Goal: Information Seeking & Learning: Learn about a topic

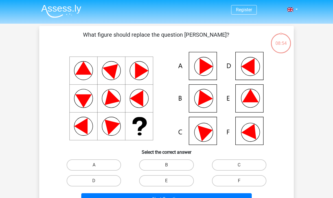
scroll to position [18, 0]
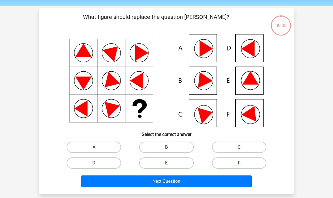
click at [153, 163] on label "E" at bounding box center [166, 163] width 55 height 11
click at [167, 163] on input "E" at bounding box center [169, 165] width 4 height 4
radio input "true"
click at [173, 181] on button "Next Question" at bounding box center [166, 182] width 171 height 12
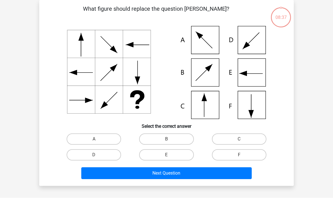
scroll to position [26, 0]
click at [228, 138] on label "C" at bounding box center [239, 139] width 55 height 11
click at [239, 139] on input "C" at bounding box center [241, 141] width 4 height 4
radio input "true"
click at [205, 176] on button "Next Question" at bounding box center [166, 174] width 171 height 12
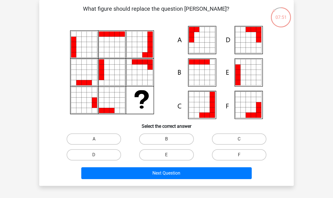
click at [170, 158] on input "E" at bounding box center [169, 157] width 4 height 4
radio input "true"
click at [182, 179] on button "Next Question" at bounding box center [166, 174] width 171 height 12
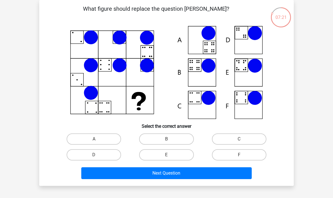
click at [181, 140] on label "B" at bounding box center [166, 139] width 55 height 11
click at [170, 140] on input "B" at bounding box center [169, 141] width 4 height 4
radio input "true"
click at [173, 179] on button "Next Question" at bounding box center [166, 174] width 171 height 12
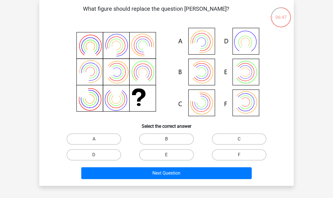
click at [105, 142] on label "A" at bounding box center [94, 139] width 55 height 11
click at [98, 142] on input "A" at bounding box center [96, 141] width 4 height 4
radio input "true"
click at [147, 169] on button "Next Question" at bounding box center [166, 174] width 171 height 12
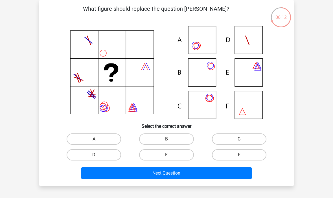
click at [171, 142] on label "B" at bounding box center [166, 139] width 55 height 11
click at [170, 142] on input "B" at bounding box center [169, 141] width 4 height 4
radio input "true"
click at [184, 176] on button "Next Question" at bounding box center [166, 174] width 171 height 12
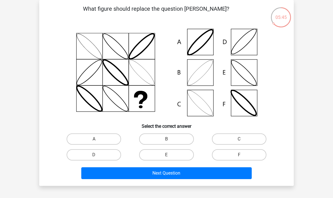
click at [169, 155] on input "E" at bounding box center [169, 157] width 4 height 4
radio input "true"
click at [186, 176] on button "Next Question" at bounding box center [166, 174] width 171 height 12
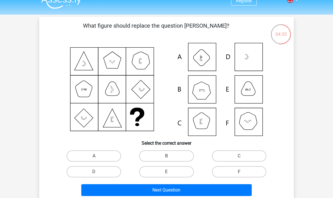
scroll to position [9, 0]
click at [245, 154] on label "C" at bounding box center [239, 156] width 55 height 11
click at [243, 156] on input "C" at bounding box center [241, 158] width 4 height 4
radio input "true"
click at [214, 190] on button "Next Question" at bounding box center [166, 190] width 171 height 12
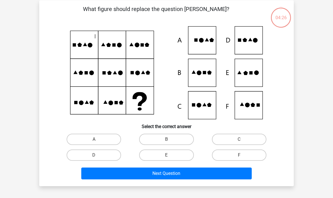
scroll to position [26, 0]
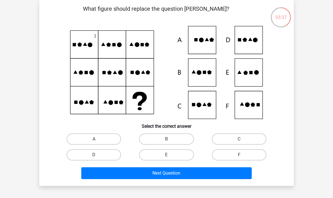
click at [162, 158] on label "E" at bounding box center [166, 154] width 55 height 11
click at [167, 158] on input "E" at bounding box center [169, 157] width 4 height 4
radio input "true"
click at [180, 173] on button "Next Question" at bounding box center [166, 174] width 171 height 12
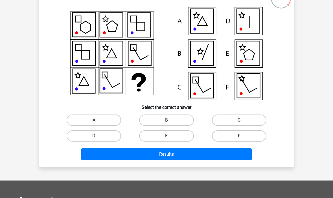
scroll to position [45, 0]
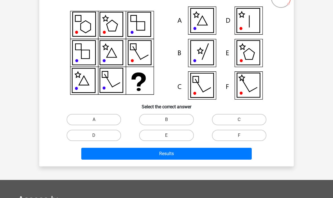
click at [2, 103] on div "Register Nederlands English" at bounding box center [166, 142] width 333 height 375
click at [168, 131] on label "E" at bounding box center [166, 135] width 55 height 11
click at [168, 136] on input "E" at bounding box center [169, 138] width 4 height 4
radio input "true"
click at [171, 160] on button "Results" at bounding box center [166, 154] width 171 height 12
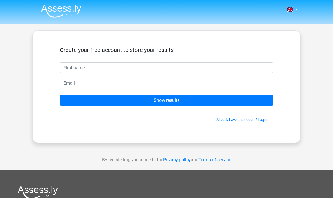
click at [152, 71] on input "text" at bounding box center [167, 67] width 214 height 11
click at [168, 71] on input "text" at bounding box center [167, 67] width 214 height 11
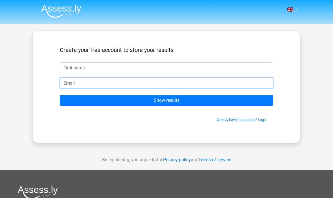
click at [125, 88] on input "email" at bounding box center [167, 83] width 214 height 11
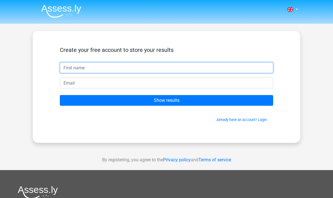
click at [132, 69] on input "text" at bounding box center [167, 67] width 214 height 11
type input "Izzy"
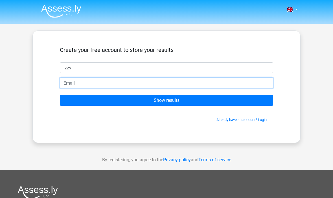
click at [153, 87] on input "email" at bounding box center [167, 83] width 214 height 11
type input "[EMAIL_ADDRESS][DOMAIN_NAME]"
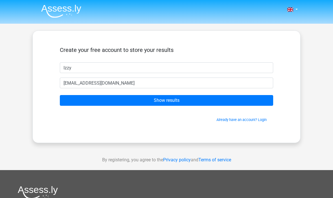
click at [216, 106] on input "Show results" at bounding box center [167, 100] width 214 height 11
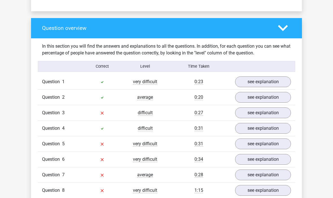
scroll to position [403, 0]
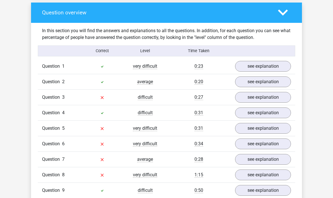
click at [262, 71] on link "see explanation" at bounding box center [263, 66] width 56 height 11
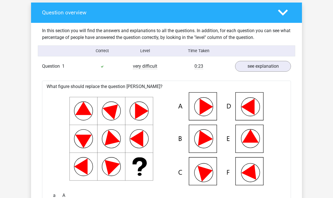
click at [273, 67] on link "see explanation" at bounding box center [263, 66] width 56 height 11
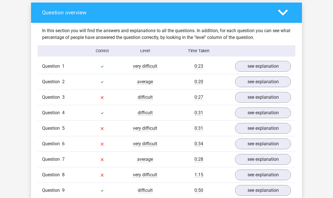
click at [263, 101] on link "see explanation" at bounding box center [263, 97] width 56 height 11
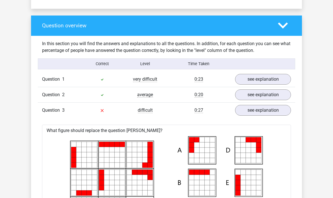
scroll to position [390, 0]
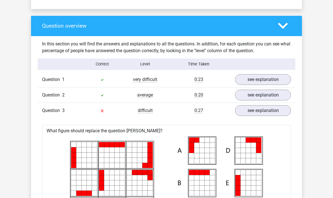
click at [264, 111] on link "see explanation" at bounding box center [263, 110] width 56 height 11
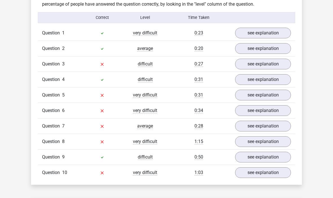
click at [258, 81] on link "see explanation" at bounding box center [263, 80] width 56 height 11
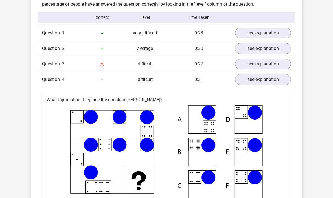
click at [254, 81] on link "see explanation" at bounding box center [263, 79] width 56 height 11
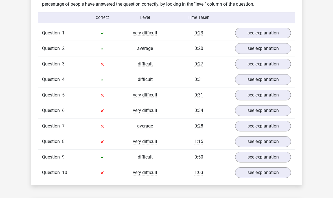
click at [252, 97] on link "see explanation" at bounding box center [263, 95] width 56 height 11
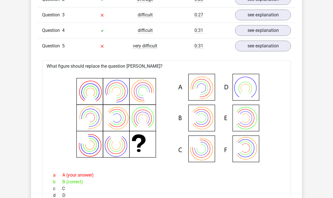
scroll to position [508, 0]
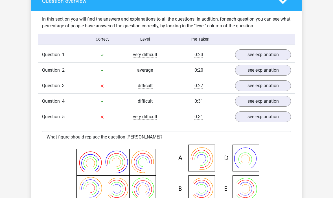
click at [275, 121] on link "see explanation" at bounding box center [263, 117] width 56 height 11
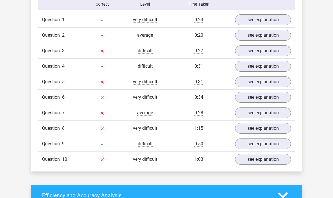
scroll to position [451, 0]
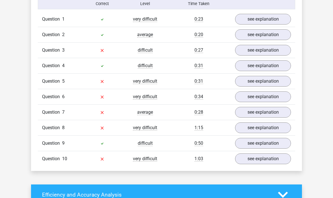
click at [275, 102] on link "see explanation" at bounding box center [263, 97] width 56 height 11
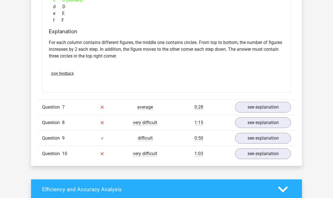
scroll to position [693, 0]
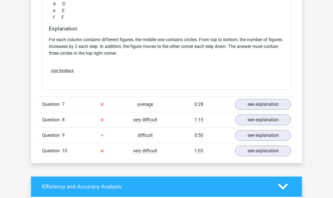
click at [262, 103] on link "see explanation" at bounding box center [263, 104] width 56 height 11
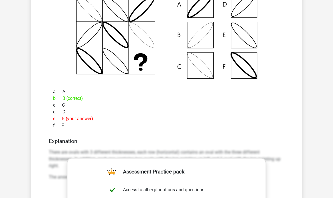
scroll to position [836, 0]
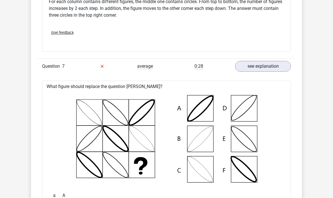
click at [282, 67] on link "see explanation" at bounding box center [263, 66] width 56 height 11
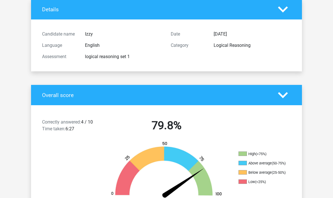
scroll to position [0, 0]
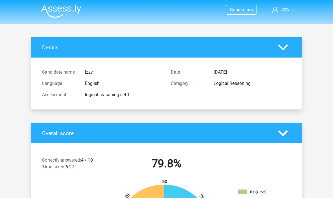
click at [251, 9] on span "premium" at bounding box center [245, 9] width 18 height 5
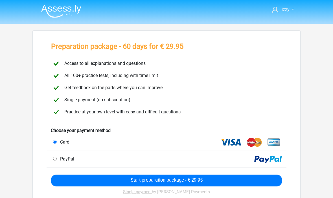
click at [24, 3] on header "Izzy [EMAIL_ADDRESS][DOMAIN_NAME]" at bounding box center [166, 12] width 333 height 24
